Goal: Complete application form

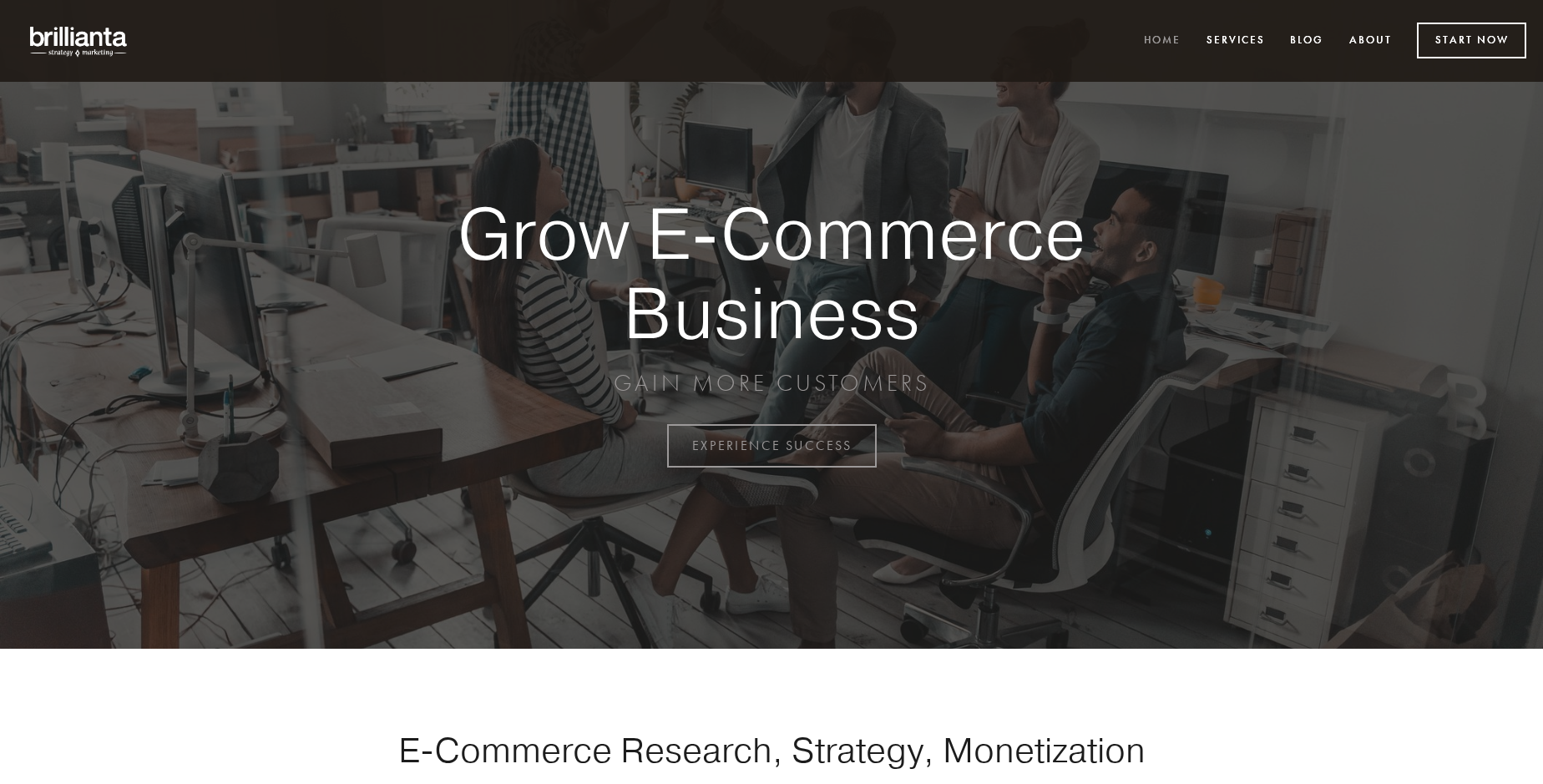
scroll to position [4374, 0]
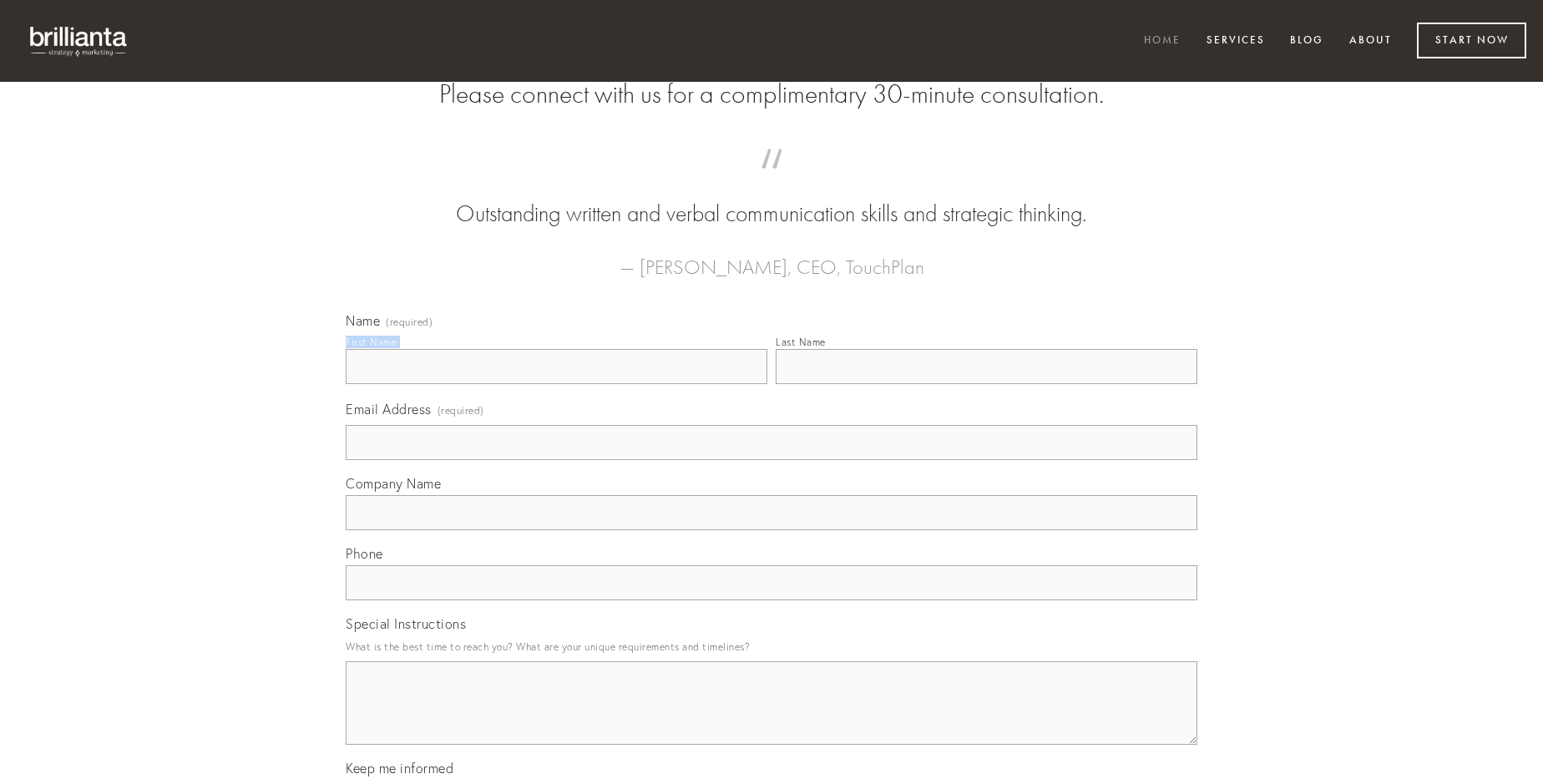
type input "[PERSON_NAME]"
click at [986, 384] on input "Last Name" at bounding box center [986, 366] width 421 height 35
type input "[PERSON_NAME]"
click at [771, 460] on input "Email Address (required)" at bounding box center [771, 442] width 851 height 35
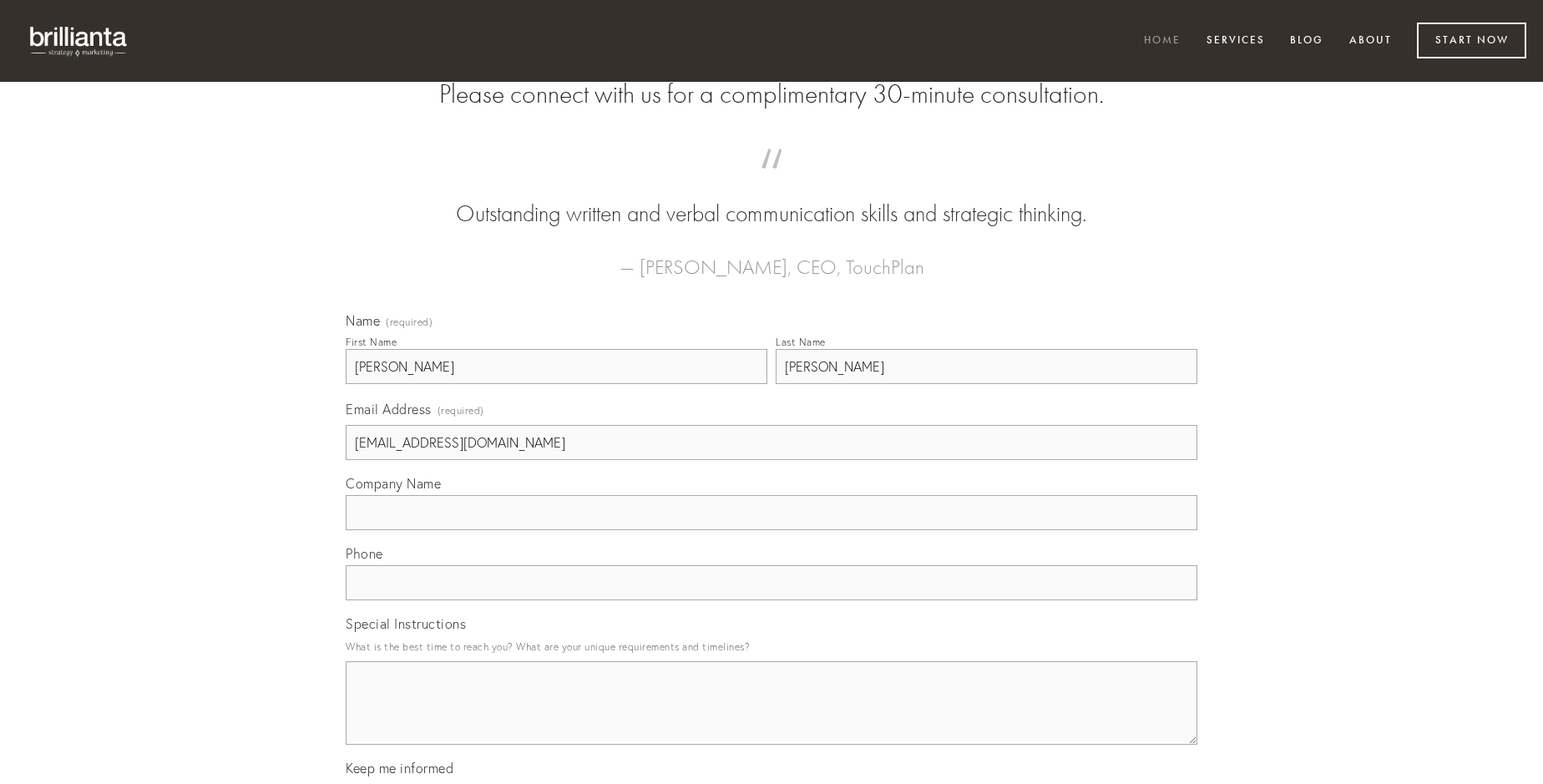
type input "[EMAIL_ADDRESS][DOMAIN_NAME]"
click at [771, 530] on input "Company Name" at bounding box center [771, 512] width 851 height 35
type input "theatrum"
click at [771, 600] on input "text" at bounding box center [771, 582] width 851 height 35
click at [771, 718] on textarea "Special Instructions" at bounding box center [771, 702] width 851 height 83
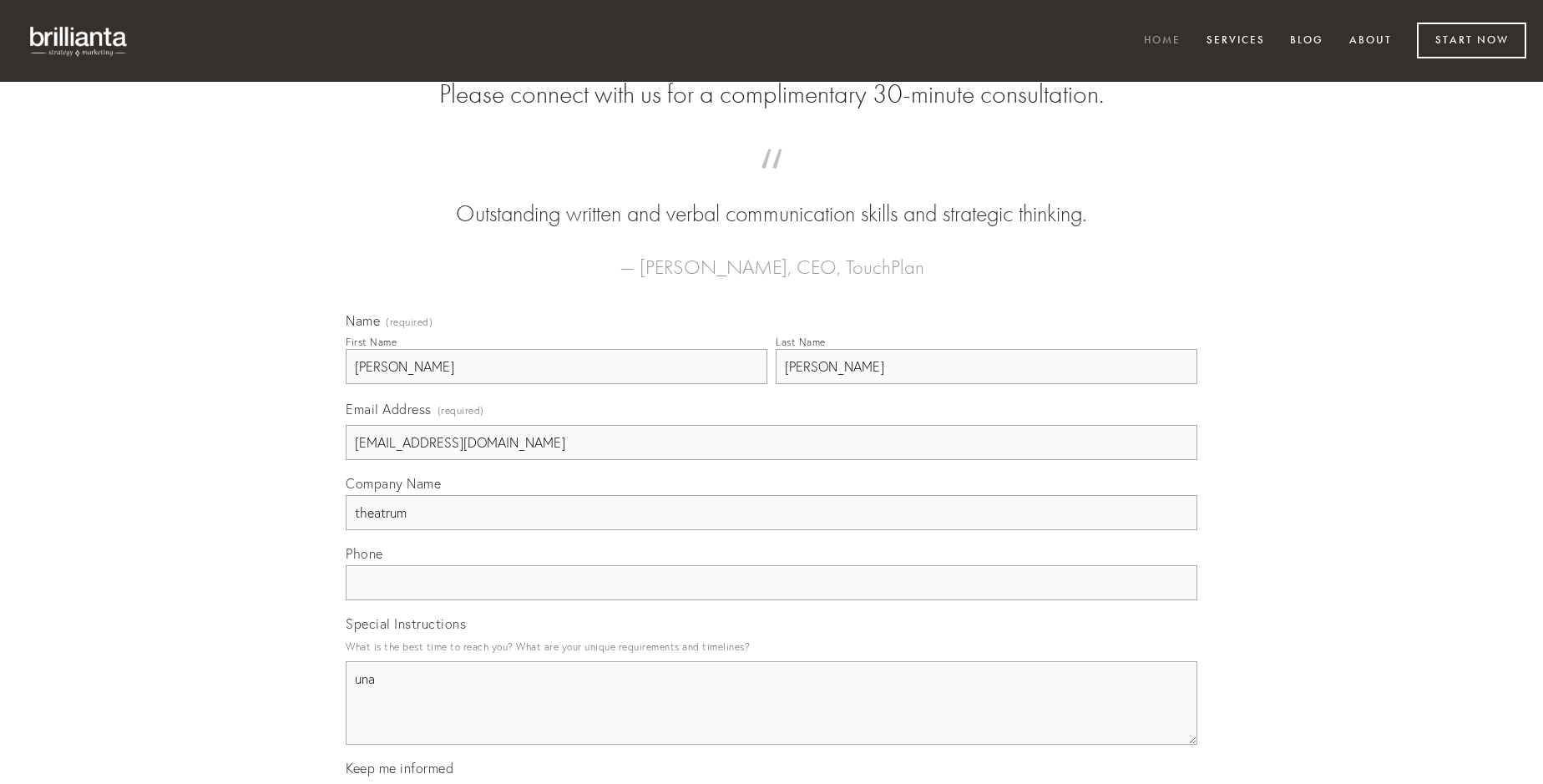
type textarea "una"
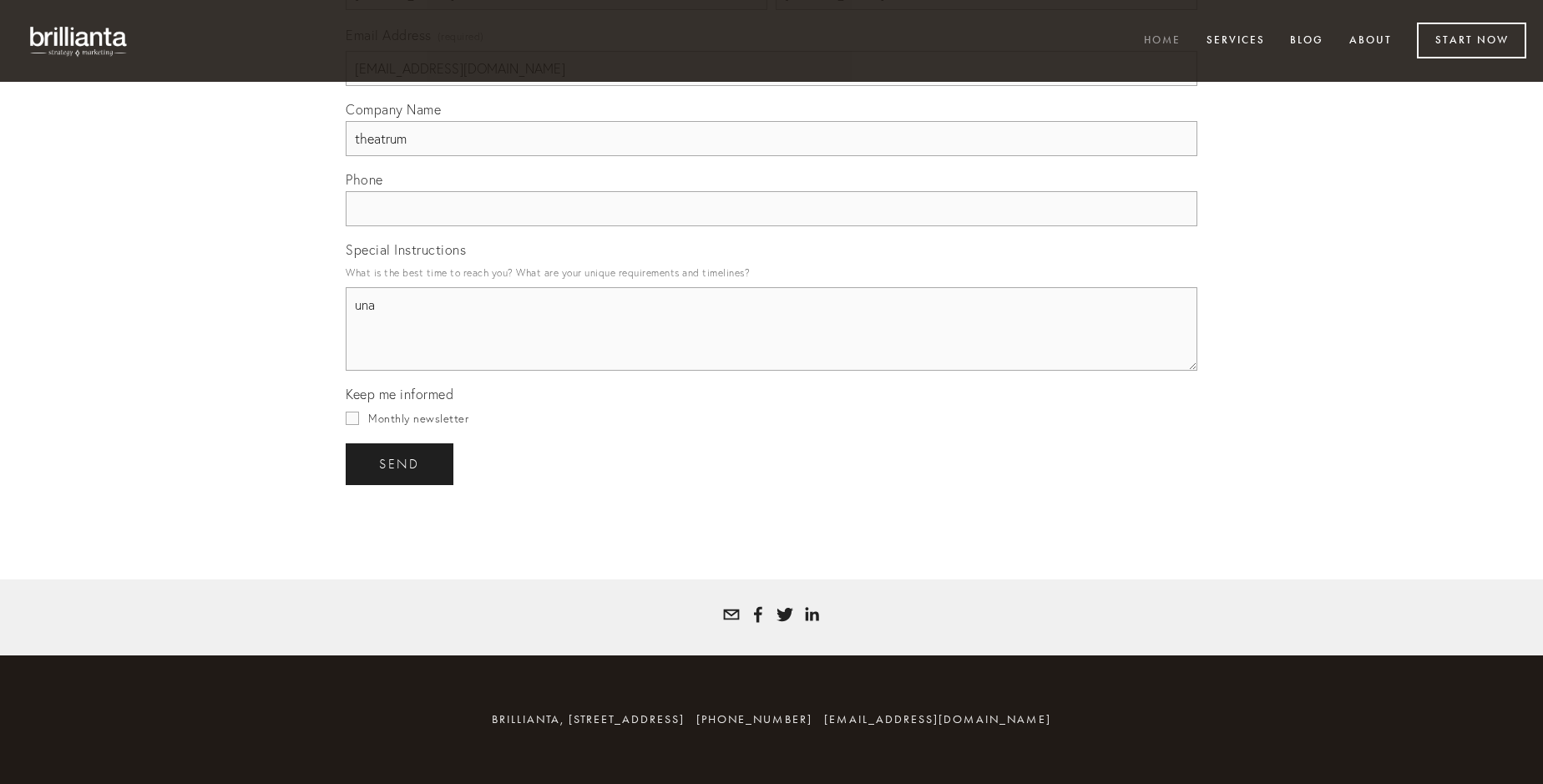
click at [400, 463] on span "send" at bounding box center [400, 463] width 41 height 15
